Goal: Task Accomplishment & Management: Manage account settings

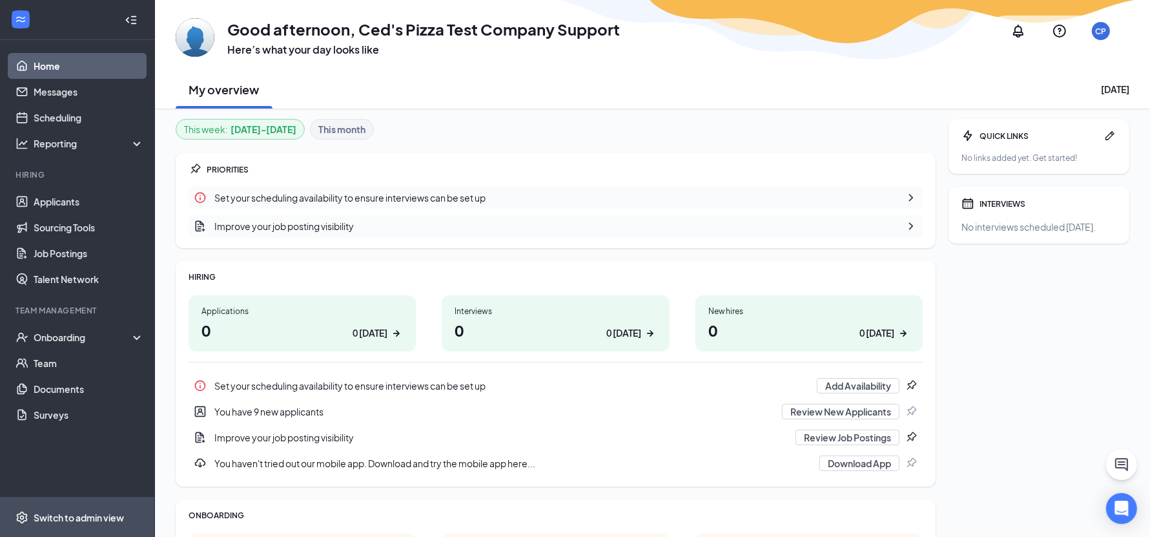
click at [100, 515] on div "Switch to admin view" at bounding box center [79, 517] width 90 height 13
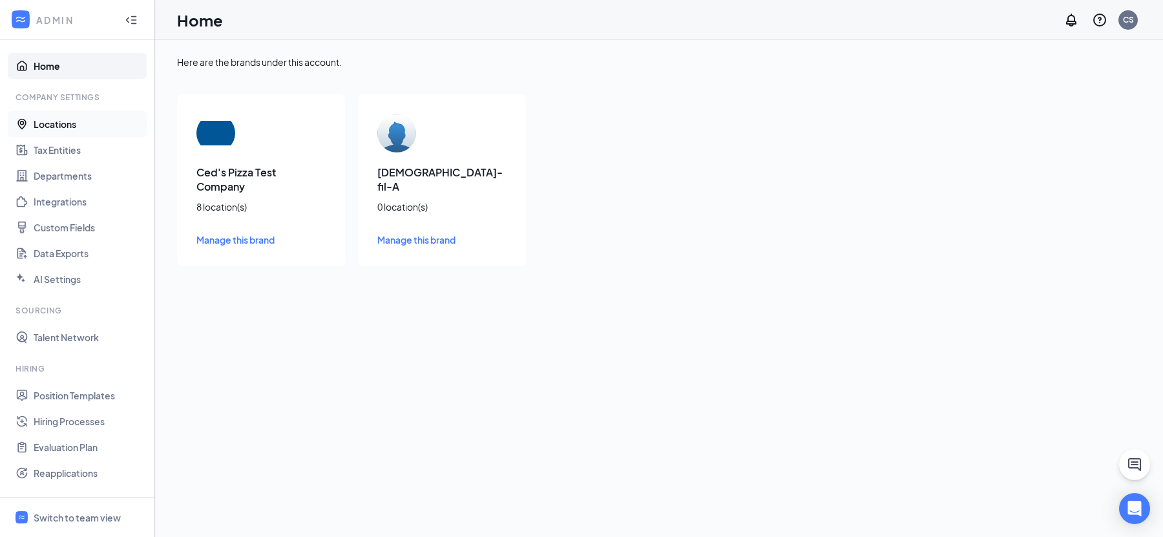
click at [97, 121] on link "Locations" at bounding box center [89, 124] width 110 height 26
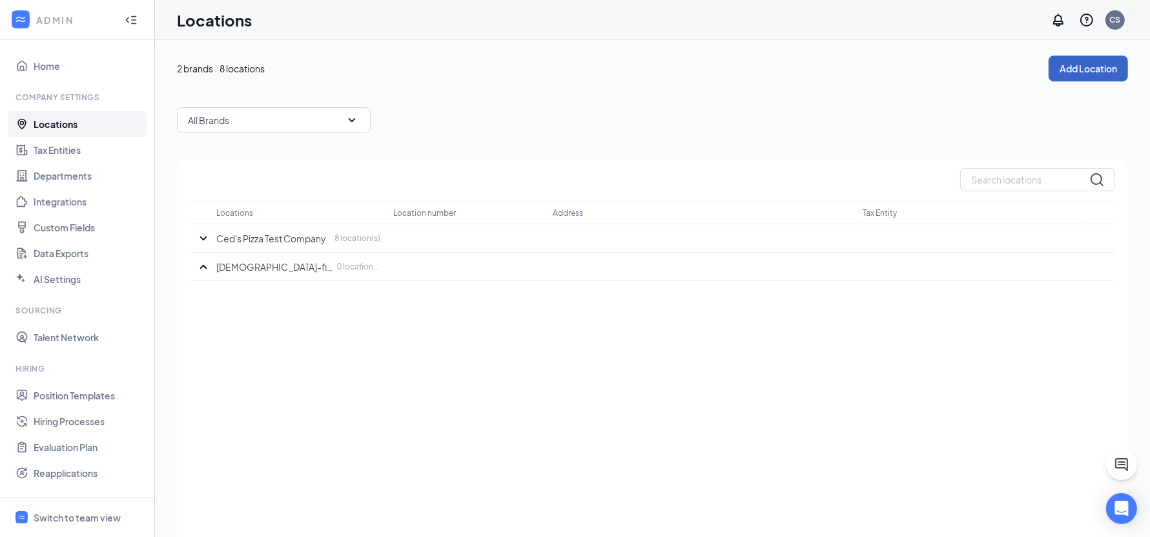
click at [1103, 65] on button "Add Location" at bounding box center [1088, 69] width 79 height 26
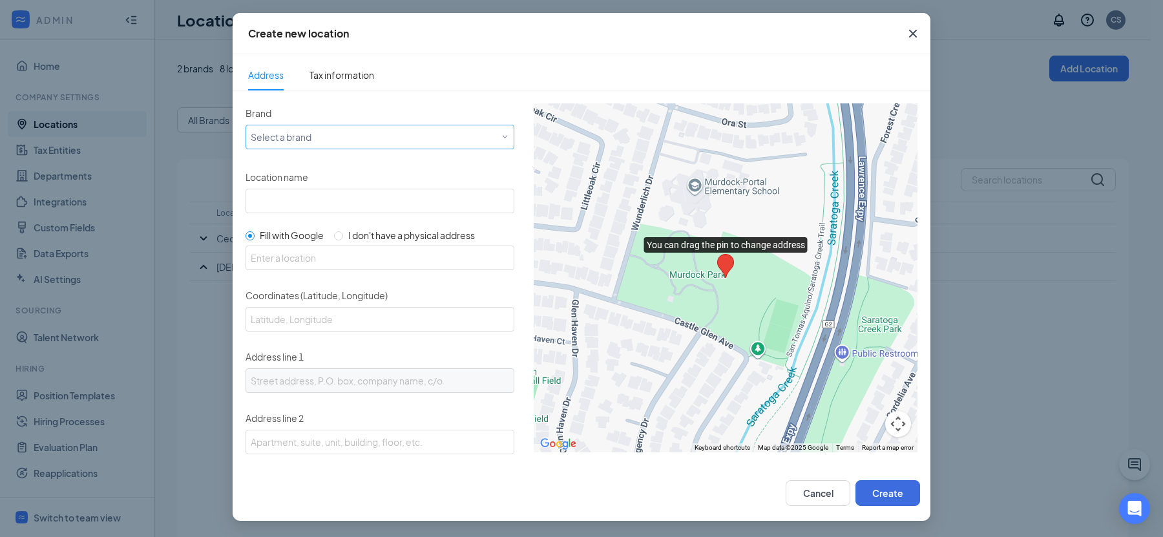
click at [364, 136] on div "Select a brand" at bounding box center [377, 137] width 253 height 16
click at [362, 178] on div "Chick-fil-A" at bounding box center [377, 183] width 253 height 13
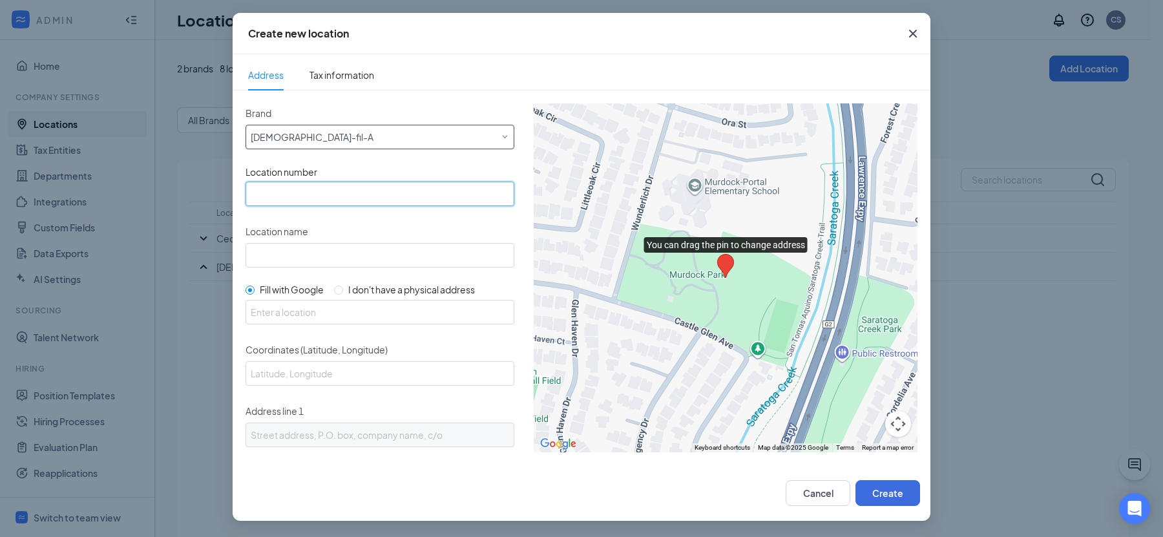
click at [276, 194] on input "text" at bounding box center [379, 193] width 269 height 25
type input "123"
click at [319, 256] on input "Location name" at bounding box center [379, 255] width 269 height 25
type input "CFA Test"
click at [360, 307] on input "text" at bounding box center [379, 312] width 269 height 25
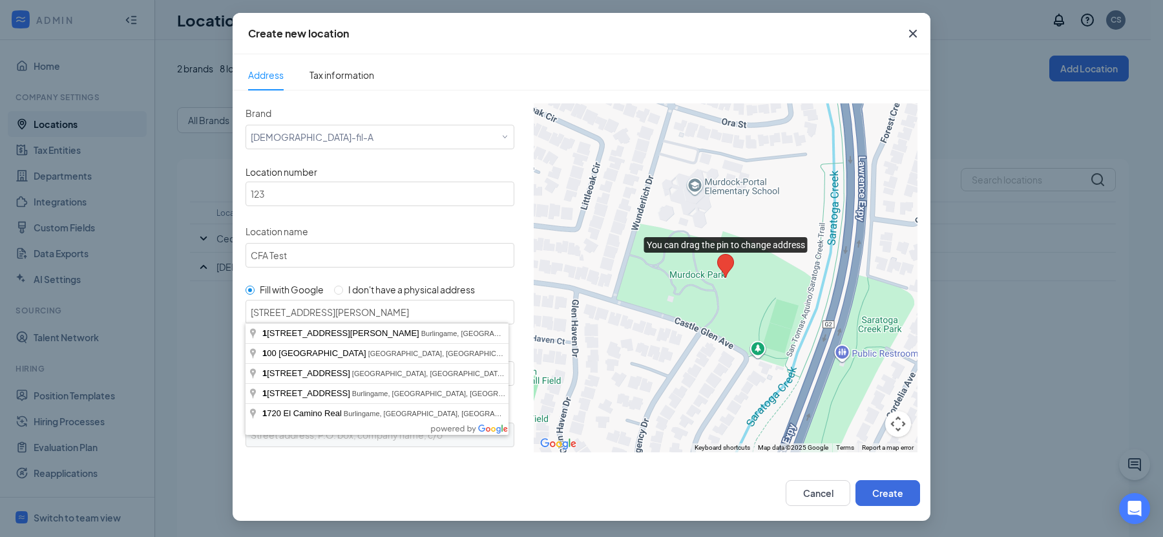
type input "1501 Trousdale Dr, Burlingame, CA 94010, USA"
type input "37.591798, -122.3837688"
type input "1501 Trousdale Dr"
type input "Burlingame"
type input "CA"
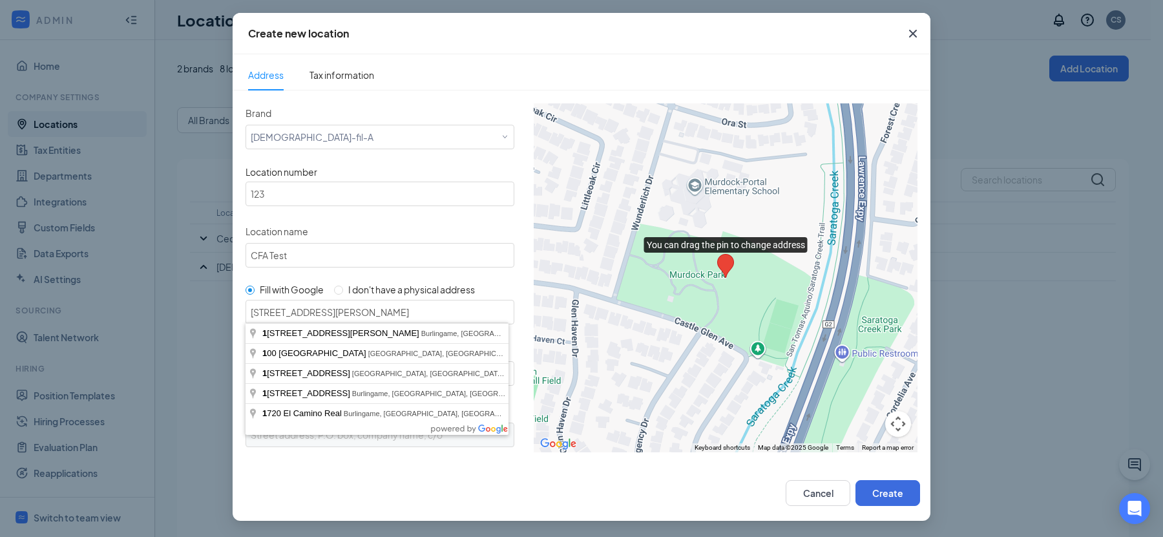
type input "94010"
type input "US"
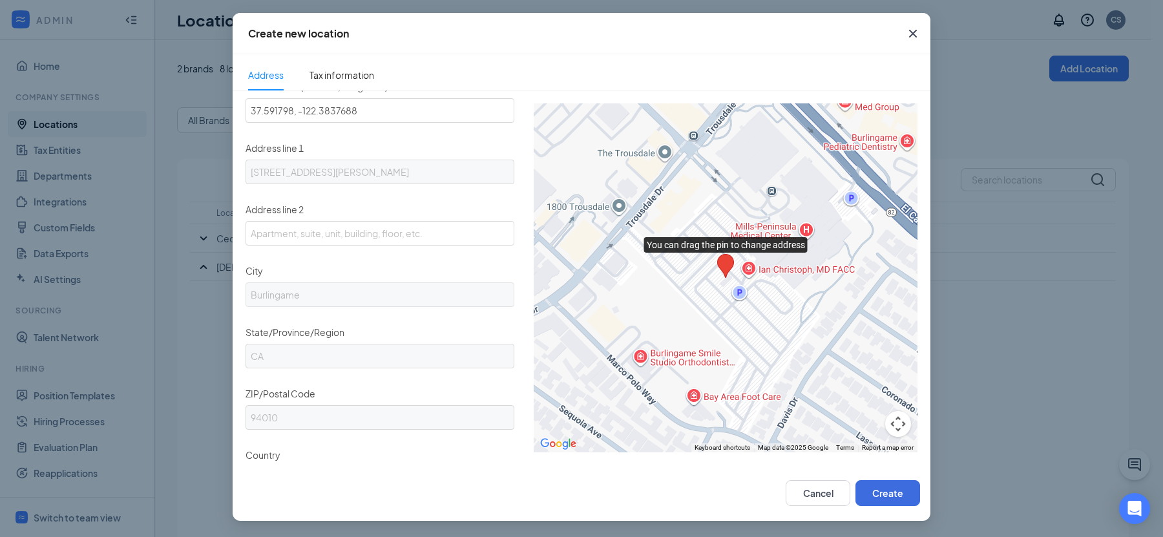
scroll to position [356, 0]
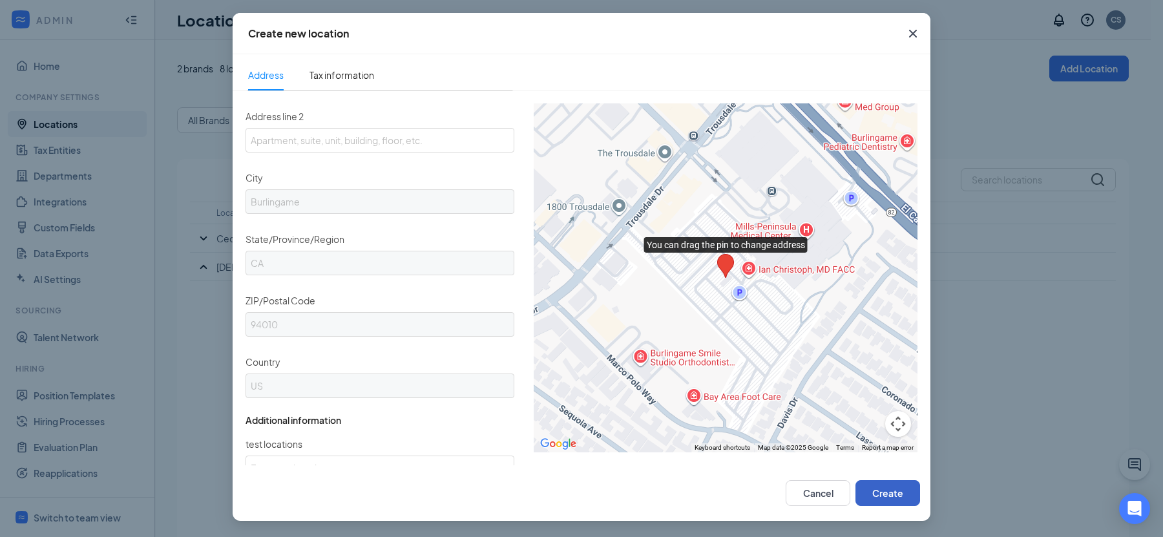
click at [904, 491] on button "Create" at bounding box center [887, 493] width 65 height 26
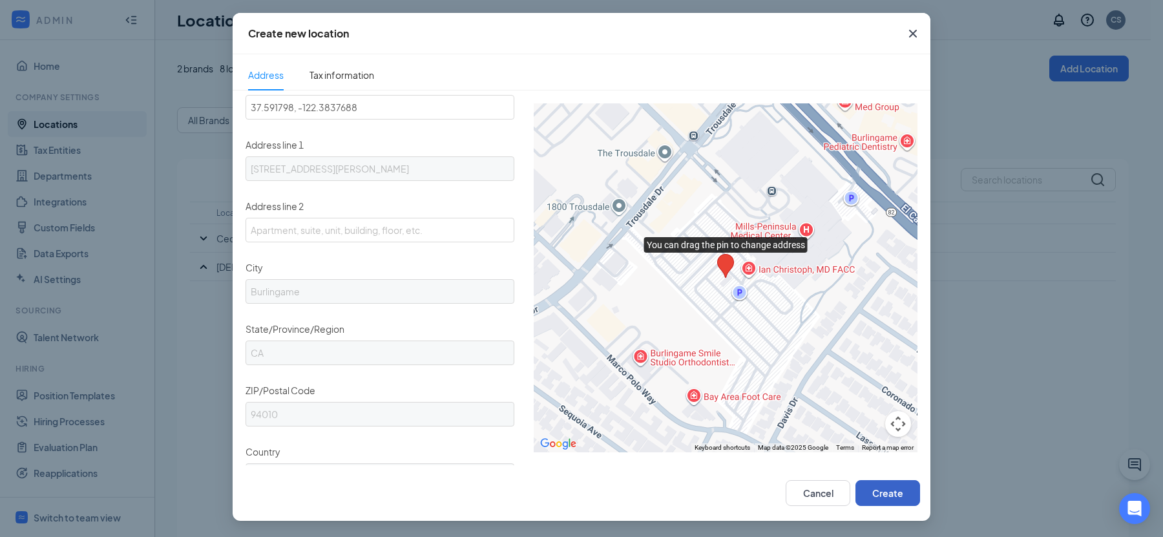
click at [886, 492] on button "Create" at bounding box center [887, 493] width 65 height 26
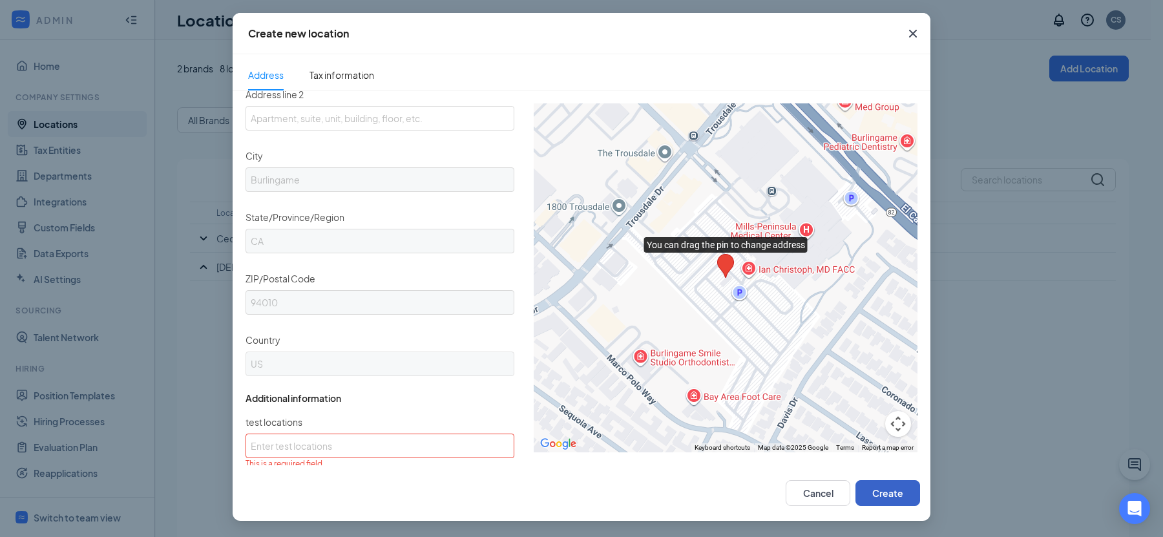
scroll to position [395, 0]
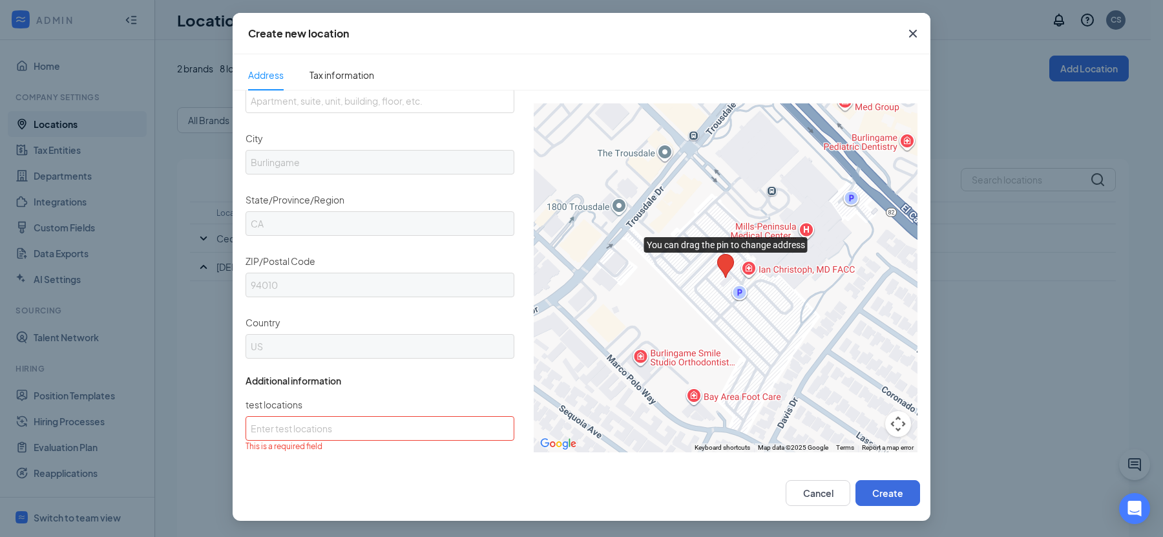
click at [377, 411] on div "test locations This is a required field" at bounding box center [379, 423] width 269 height 57
click at [395, 422] on input "test locations" at bounding box center [379, 428] width 269 height 25
type input "123"
click at [871, 488] on button "Create" at bounding box center [887, 493] width 65 height 26
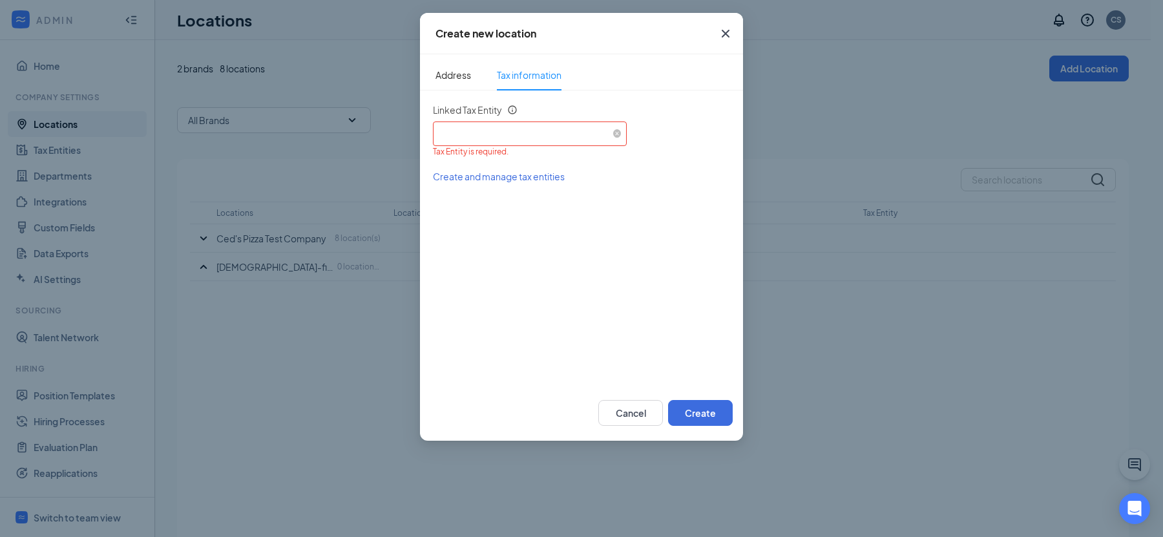
click at [513, 139] on div "Select an existing tax entity" at bounding box center [529, 131] width 183 height 19
click at [584, 134] on input "Linked Tax Entity" at bounding box center [529, 131] width 183 height 19
click at [679, 147] on div "Tax Entity is required." at bounding box center [581, 152] width 297 height 12
click at [616, 132] on span at bounding box center [617, 134] width 8 height 8
click at [707, 412] on button "Create" at bounding box center [700, 413] width 65 height 26
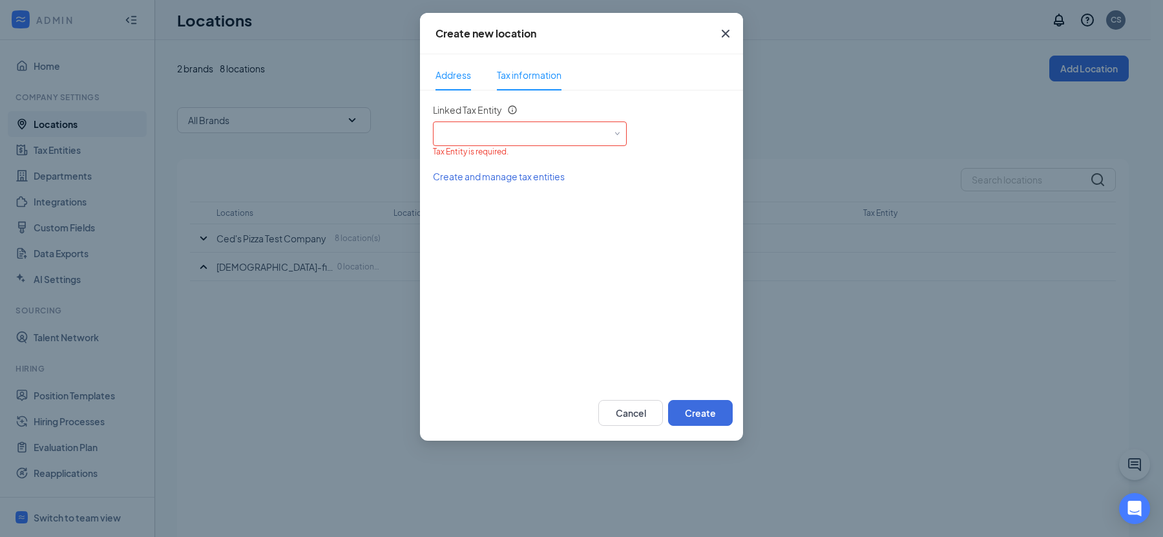
click at [461, 75] on span "Address" at bounding box center [453, 75] width 36 height 30
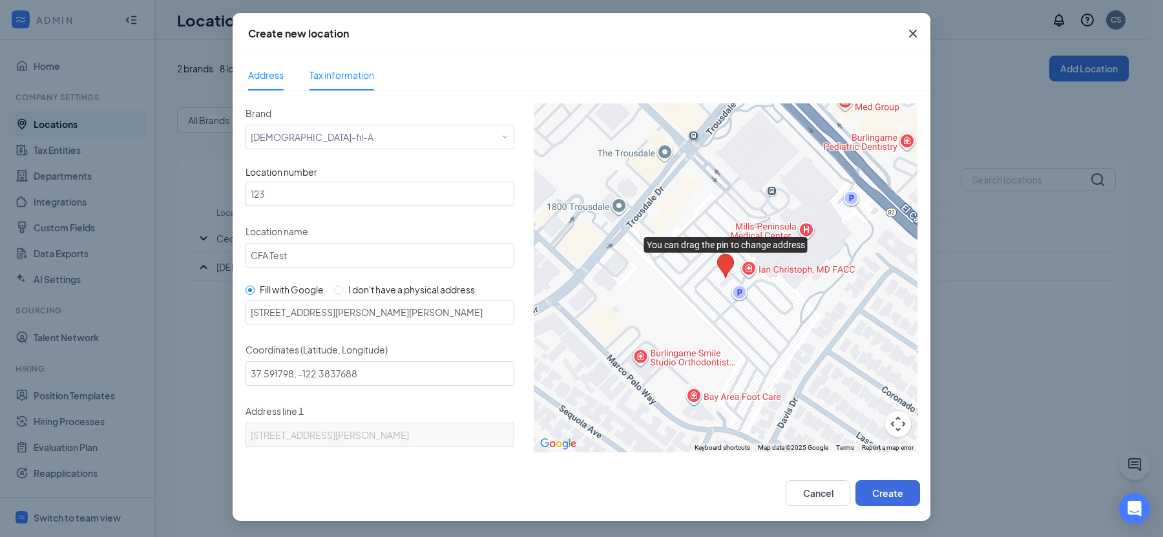
click at [371, 81] on span "Tax information" at bounding box center [341, 75] width 65 height 30
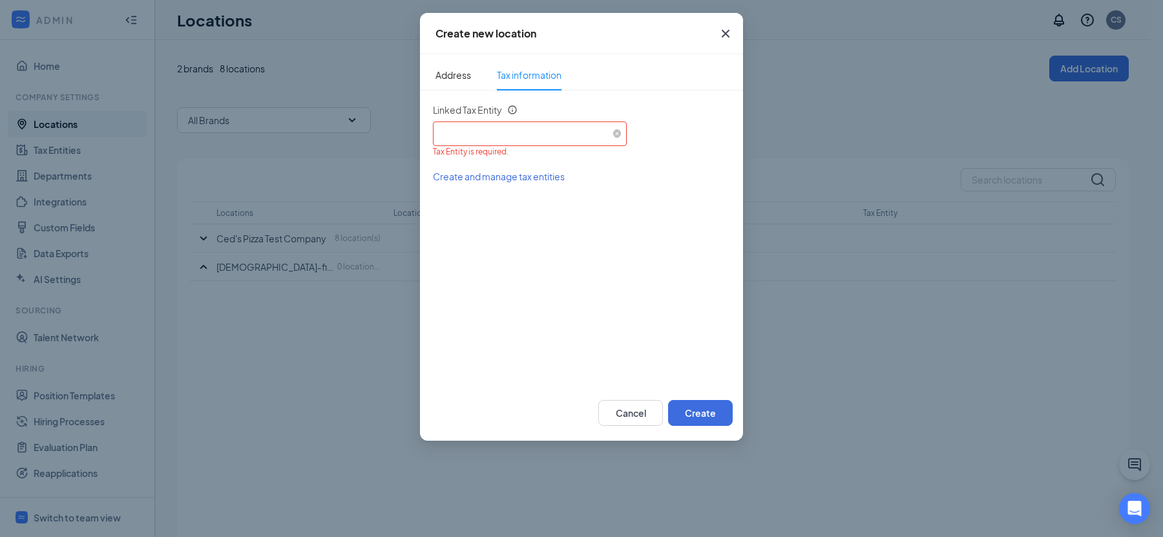
click at [523, 137] on div "Select an existing tax entity" at bounding box center [529, 131] width 183 height 19
click at [473, 180] on span "Create and manage tax entities" at bounding box center [499, 177] width 132 height 12
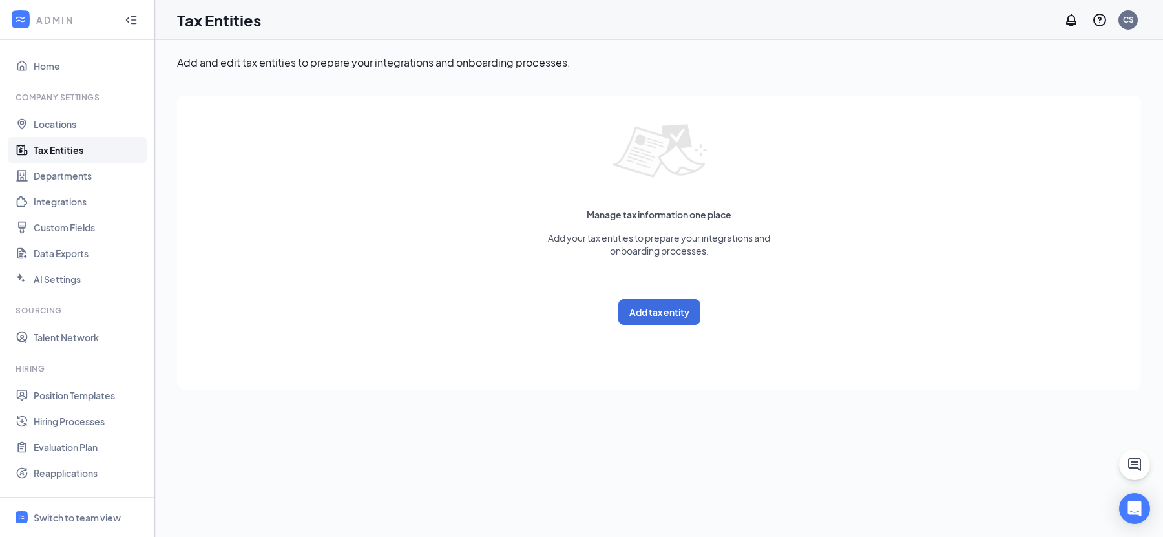
click at [666, 326] on div "Manage tax information one place Add your tax entities to prepare your integrat…" at bounding box center [659, 243] width 938 height 268
click at [667, 320] on button "Add tax entity" at bounding box center [659, 312] width 82 height 26
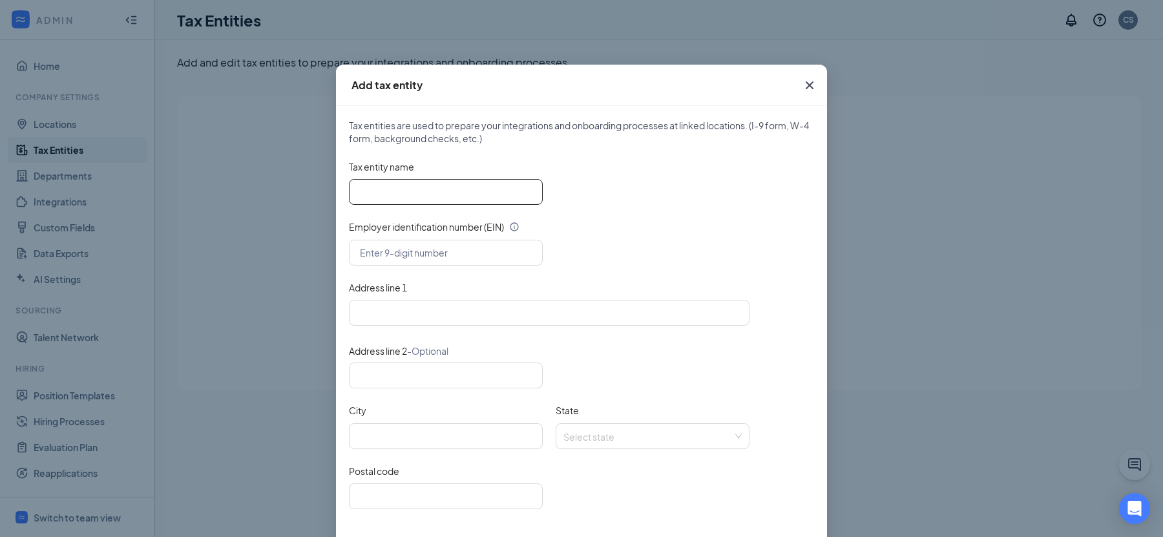
click at [409, 192] on input "Tax entity name" at bounding box center [446, 192] width 194 height 26
click at [389, 190] on input "Tax entity name" at bounding box center [446, 192] width 194 height 26
type input "test"
type input "12-3456789"
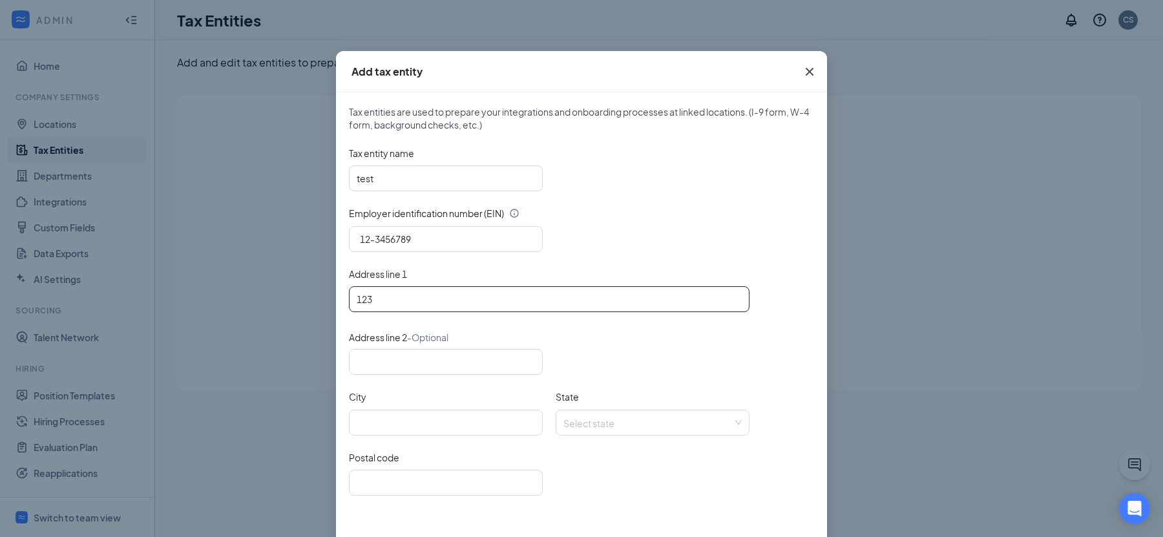
scroll to position [69, 0]
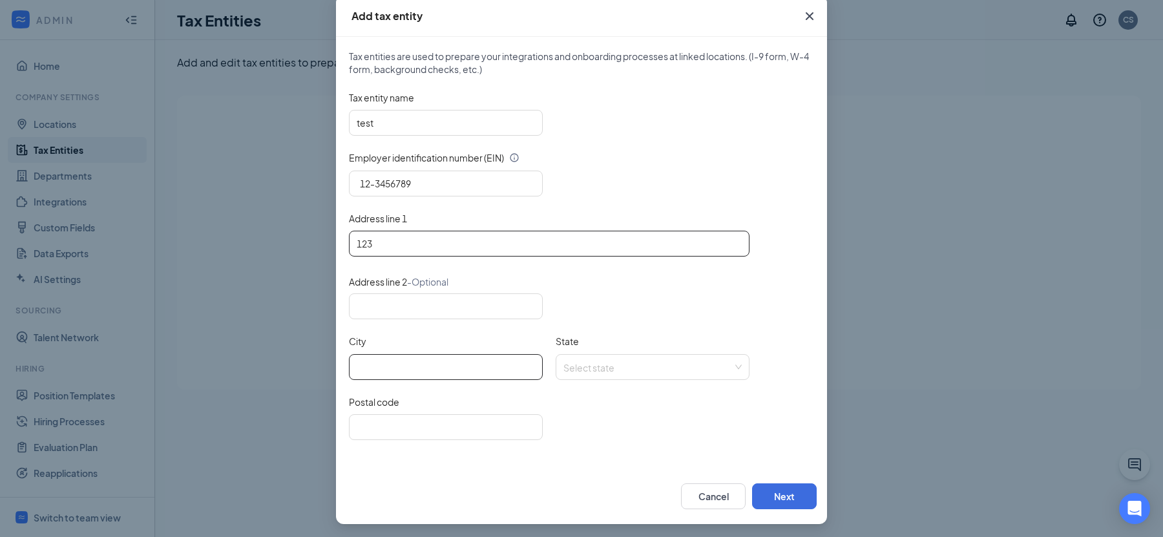
type input "123"
click at [477, 360] on input "City" at bounding box center [446, 367] width 194 height 26
click at [602, 373] on span at bounding box center [647, 367] width 169 height 25
type input "test"
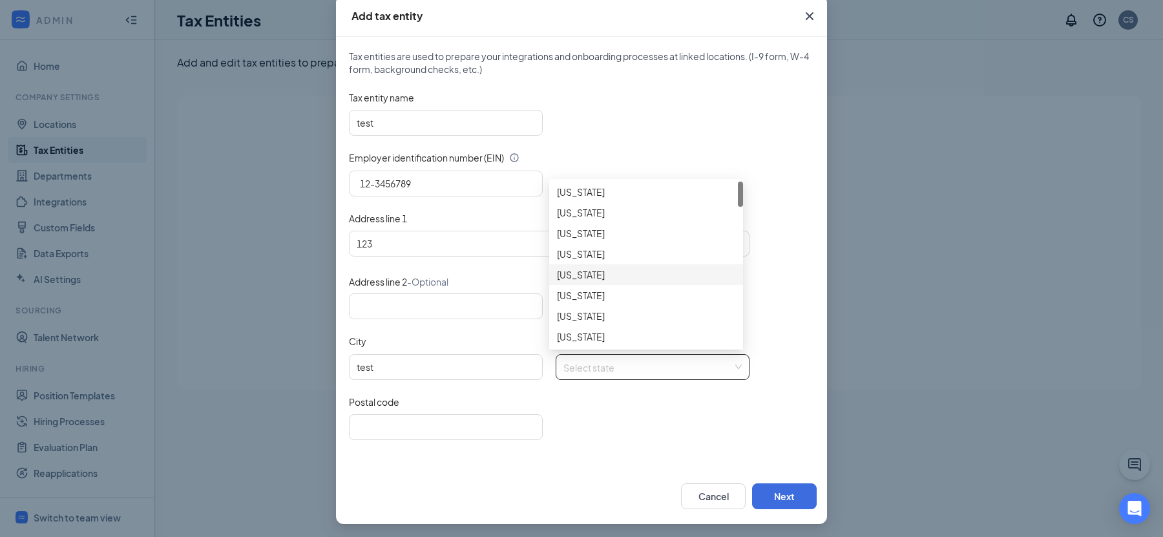
click at [598, 280] on div "California" at bounding box center [646, 274] width 178 height 14
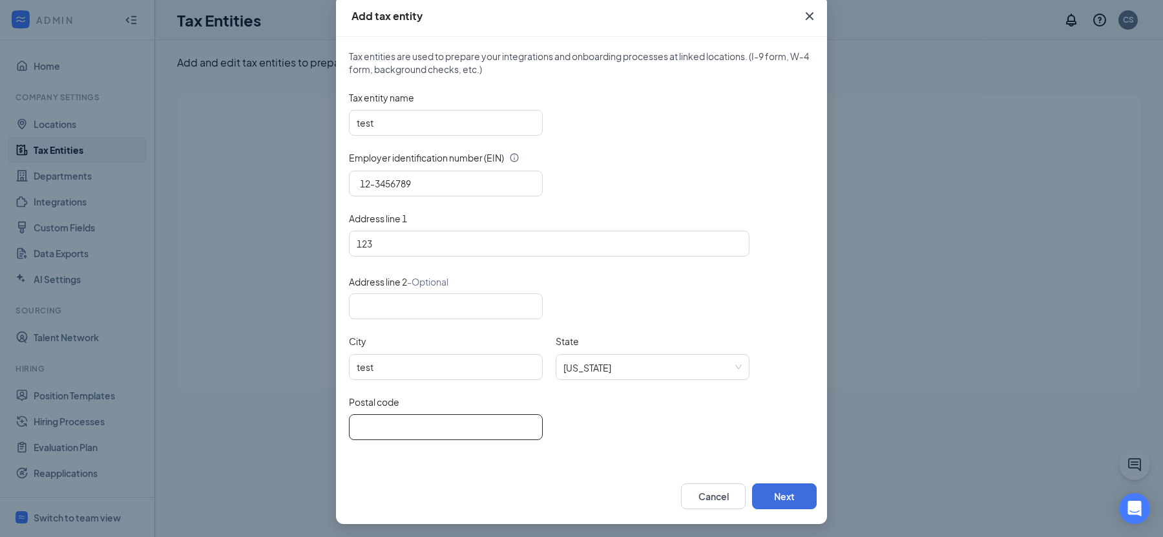
click at [389, 433] on input "Postal code" at bounding box center [446, 427] width 194 height 26
type input "94011"
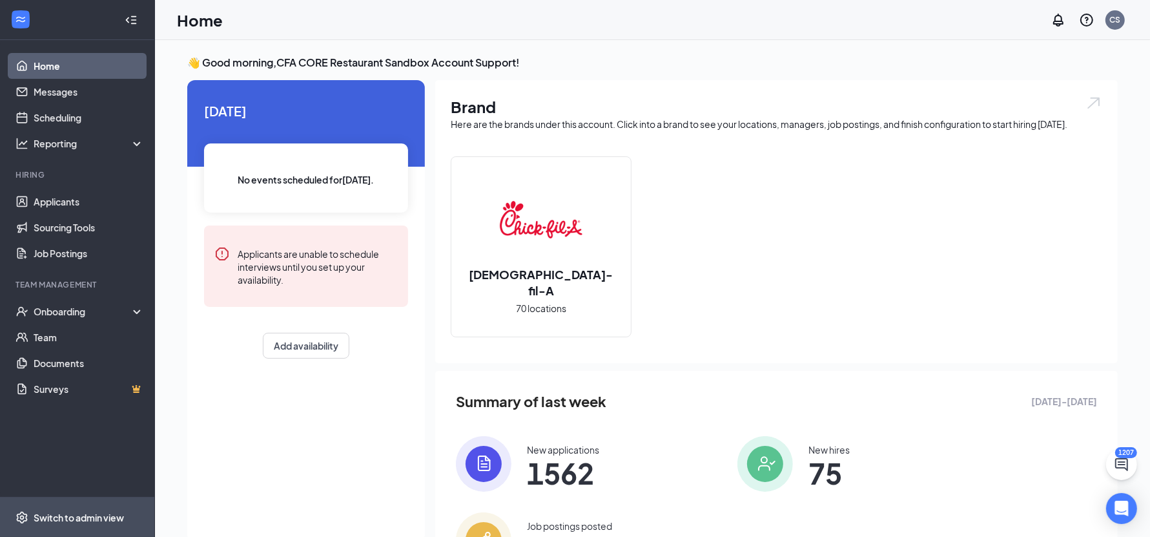
click at [83, 515] on div "Switch to admin view" at bounding box center [79, 517] width 90 height 13
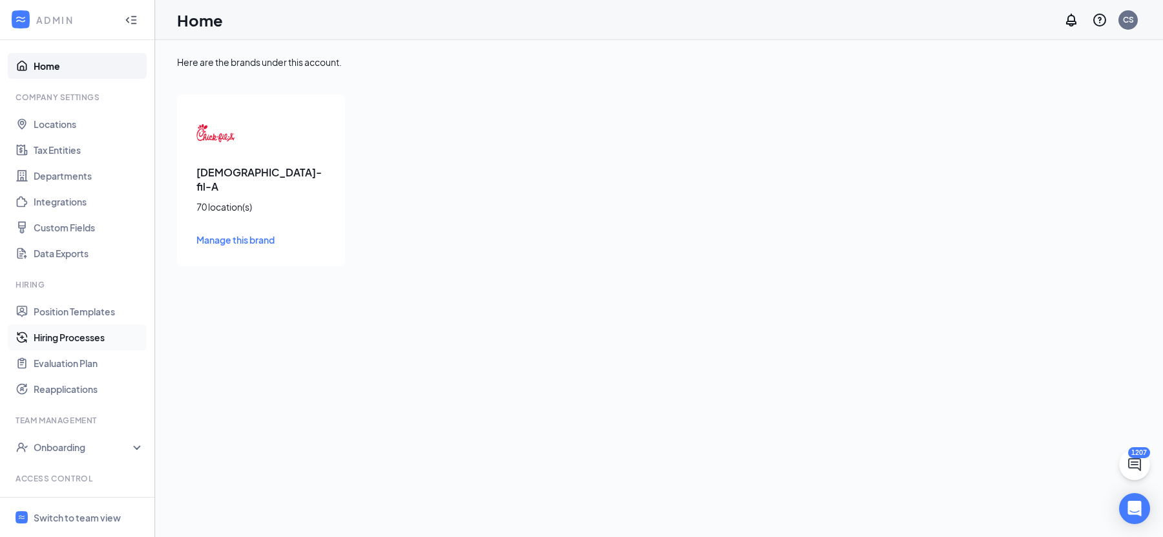
click at [87, 340] on link "Hiring Processes" at bounding box center [89, 337] width 110 height 26
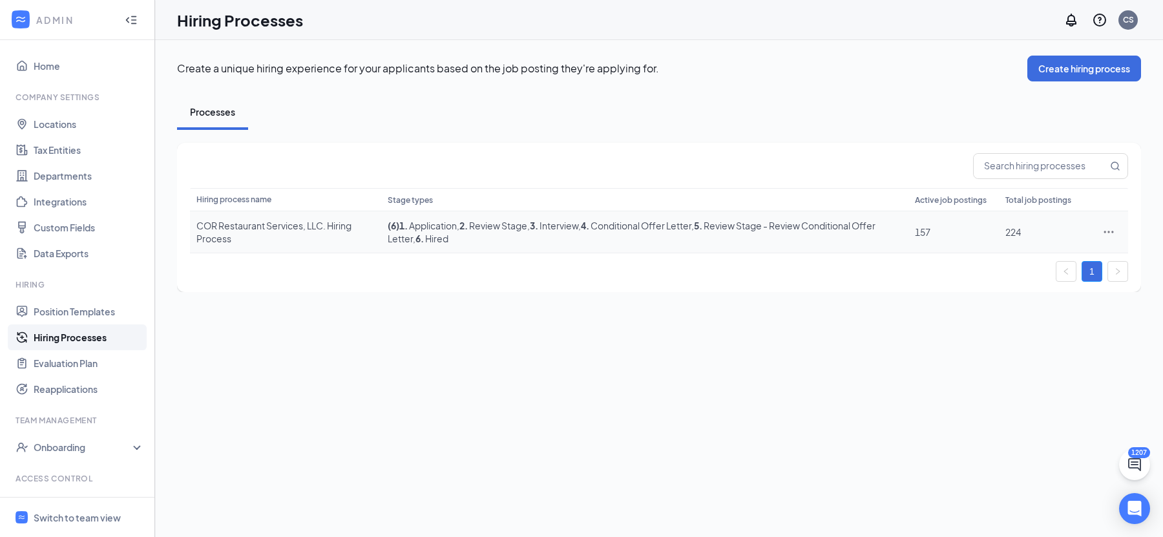
click at [234, 231] on div "COR Restaurant Services, LLC. Hiring Process" at bounding box center [285, 232] width 178 height 26
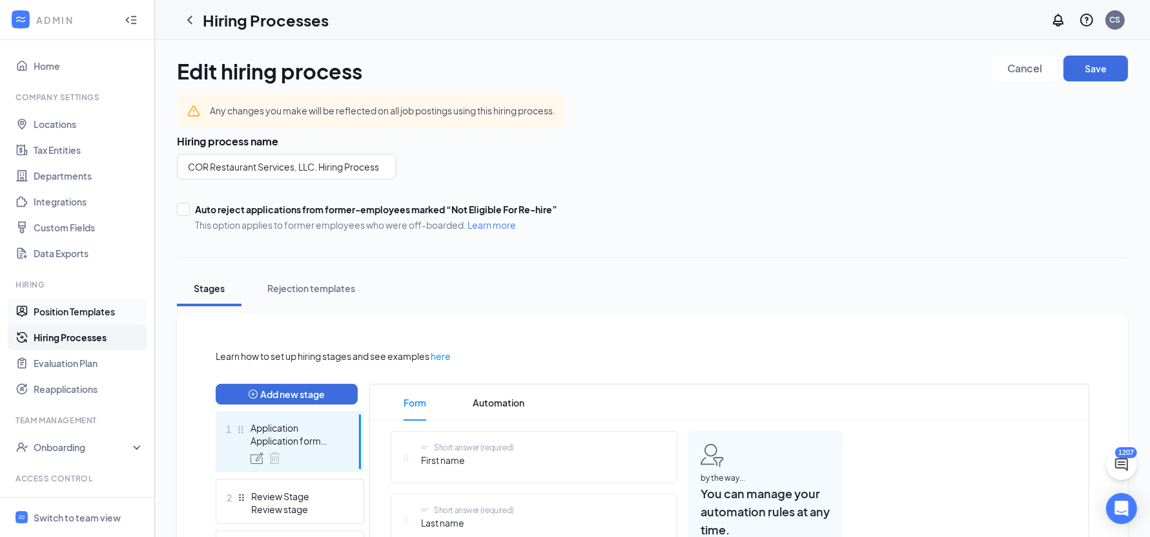
click at [94, 316] on link "Position Templates" at bounding box center [89, 311] width 110 height 26
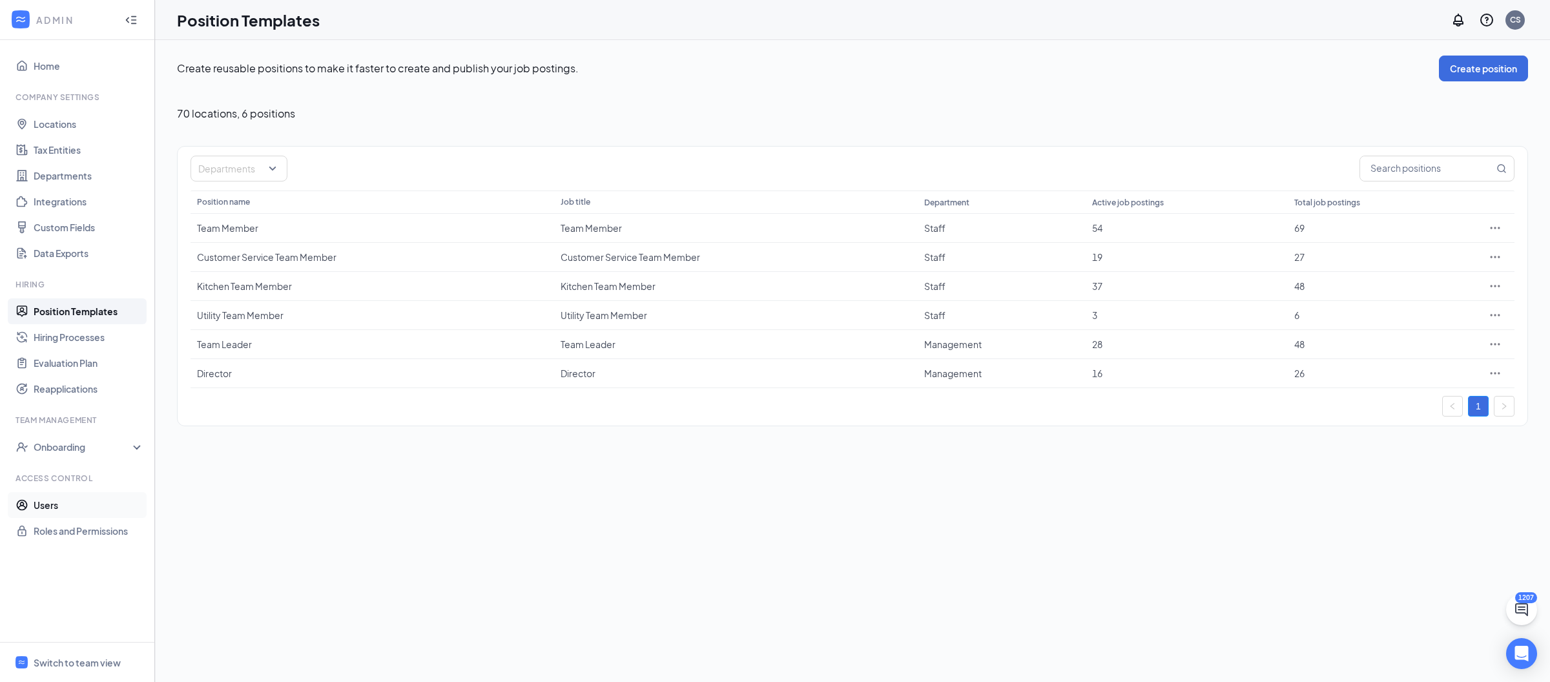
click at [93, 505] on link "Users" at bounding box center [89, 505] width 110 height 26
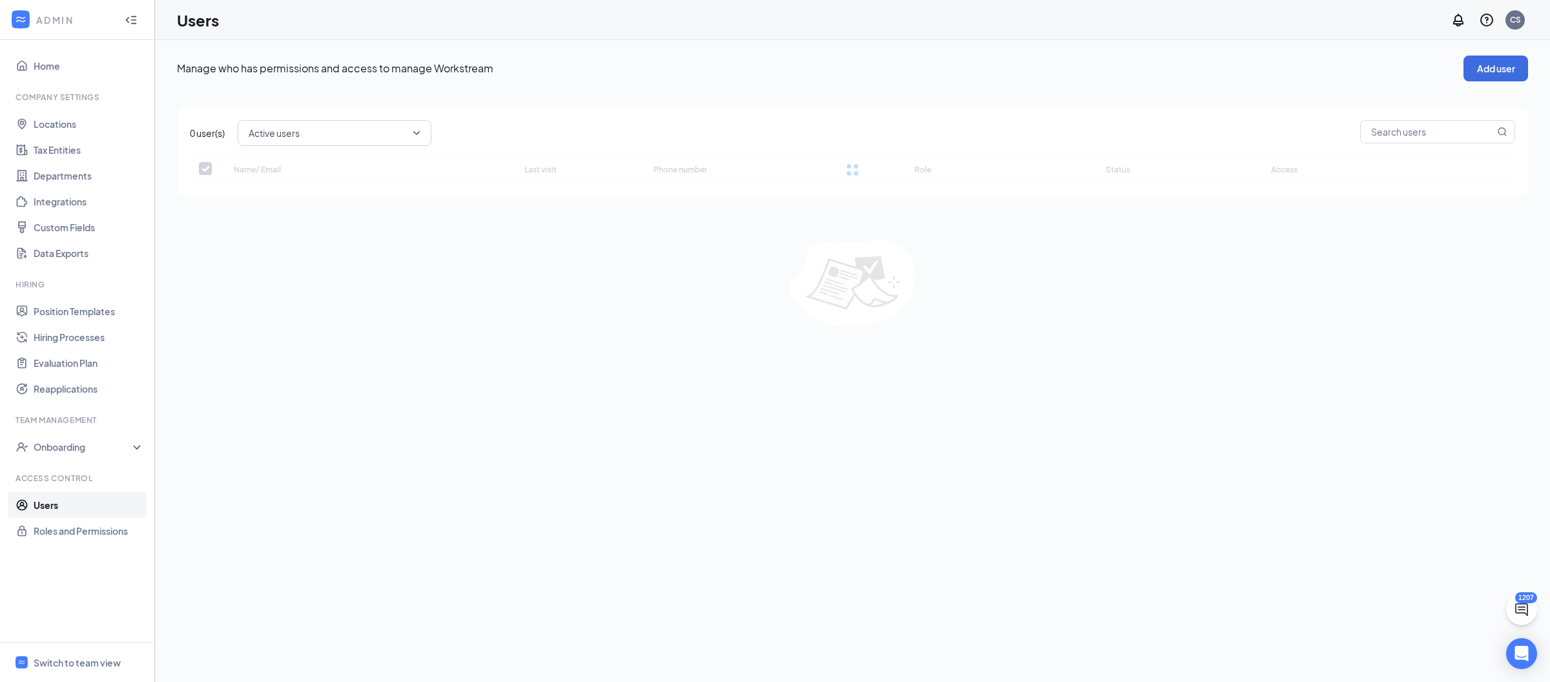
checkbox input "false"
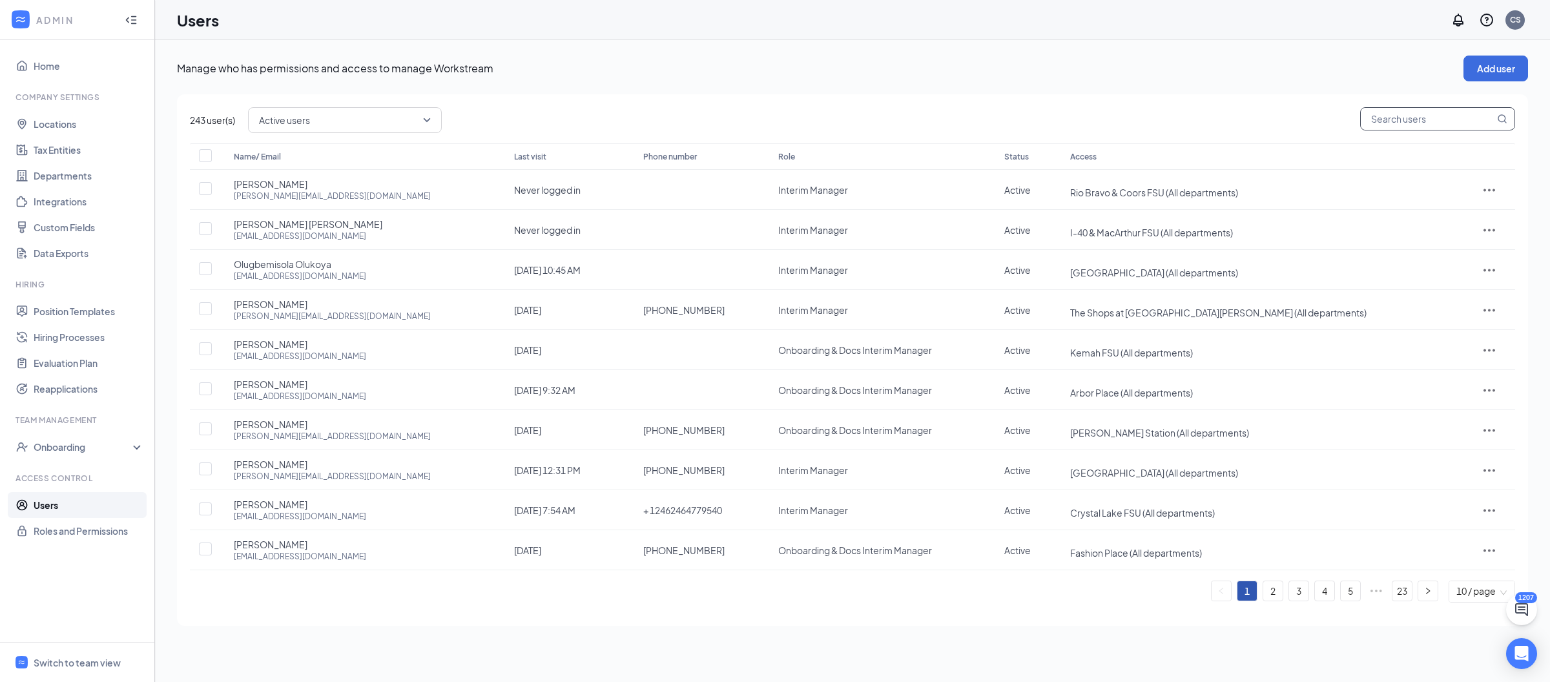
click at [1162, 116] on input "text" at bounding box center [1428, 119] width 134 height 22
type input "oak"
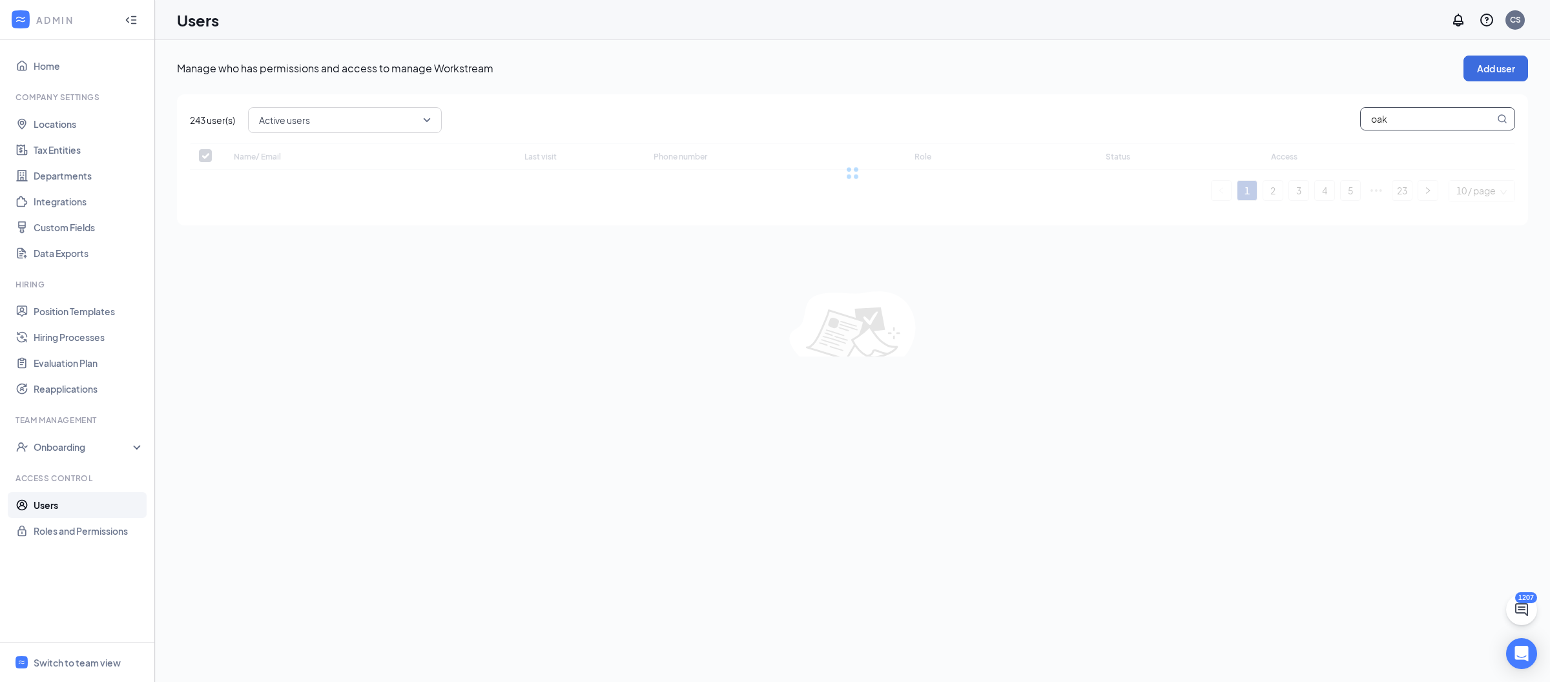
checkbox input "false"
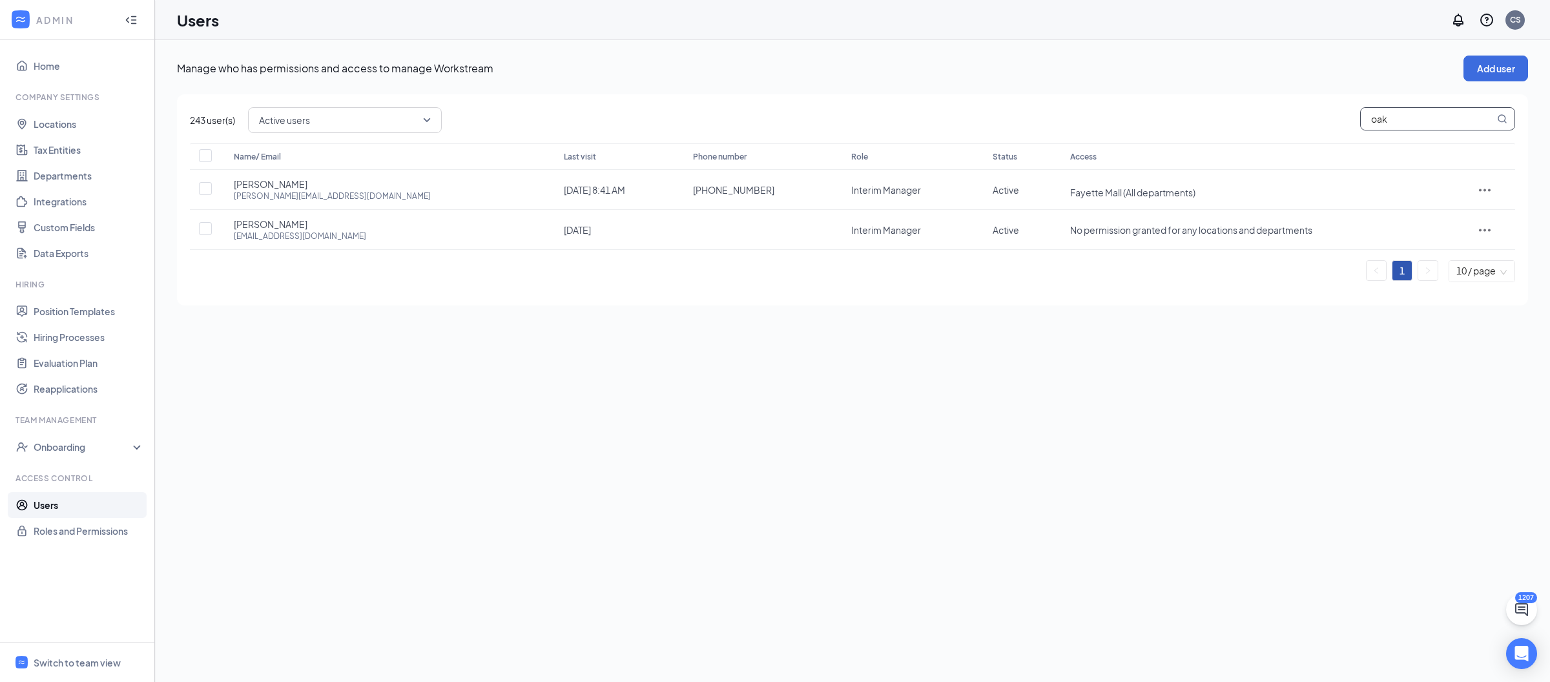
type input "oak"
